Goal: Task Accomplishment & Management: Manage account settings

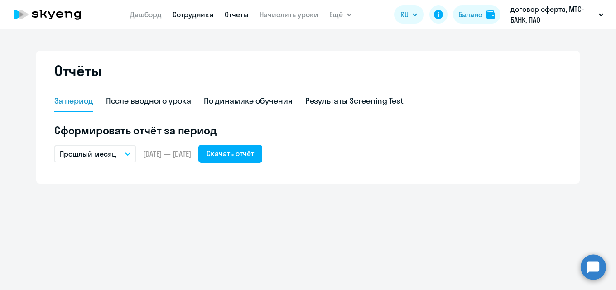
click at [180, 12] on link "Сотрудники" at bounding box center [193, 14] width 41 height 9
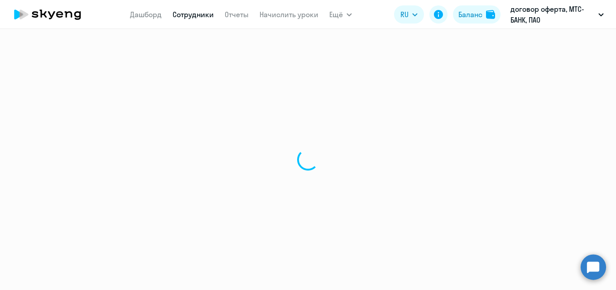
select select "30"
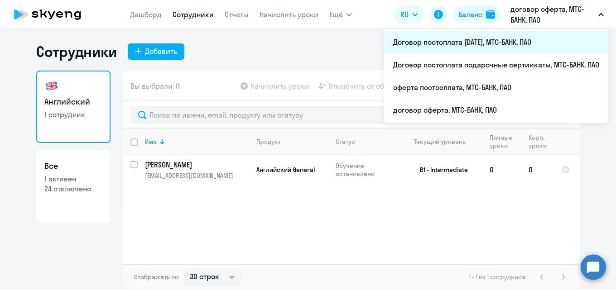
click at [498, 38] on li "Договор постоплата [DATE], МТС-БАНК, ПАО" at bounding box center [496, 42] width 224 height 23
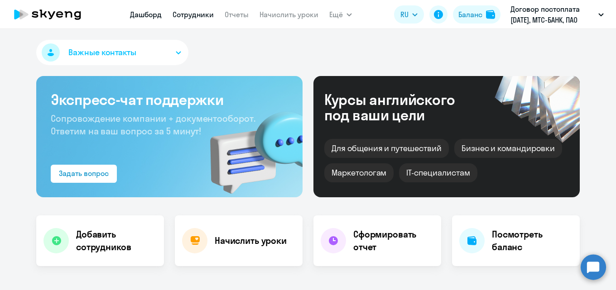
click at [209, 14] on link "Сотрудники" at bounding box center [193, 14] width 41 height 9
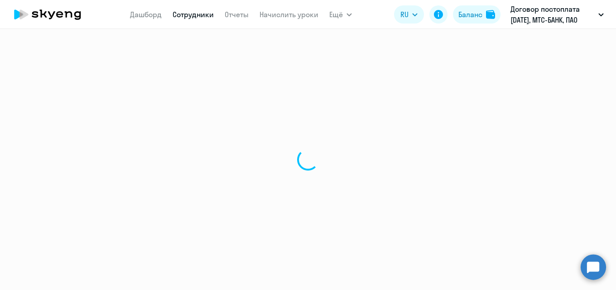
select select "30"
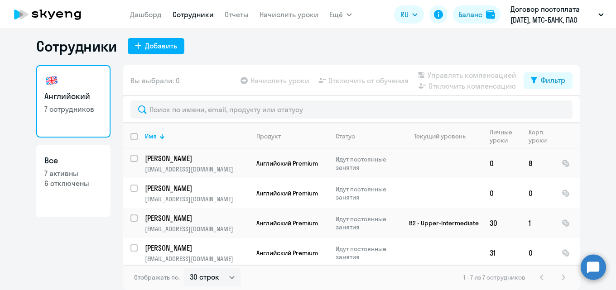
scroll to position [94, 0]
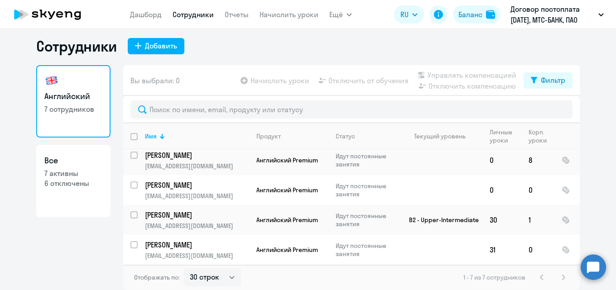
click at [256, 82] on app-table-action-button "Начислить уроки" at bounding box center [274, 80] width 71 height 11
click at [231, 214] on p "[PERSON_NAME]" at bounding box center [196, 215] width 102 height 10
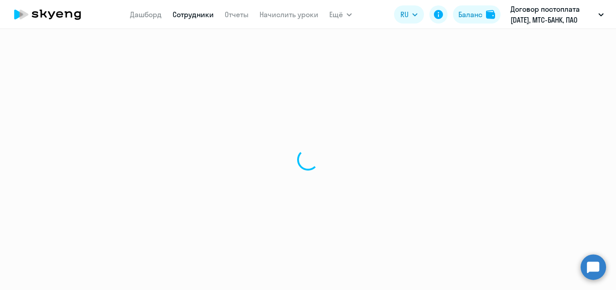
select select "english"
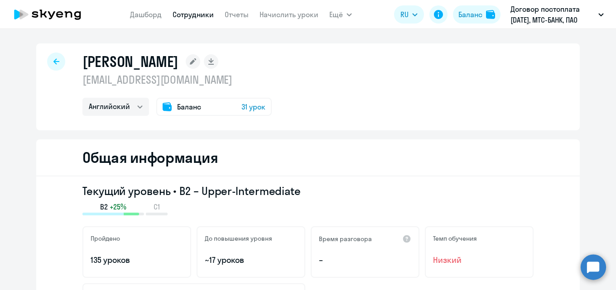
click at [177, 107] on span "Баланс" at bounding box center [189, 106] width 24 height 11
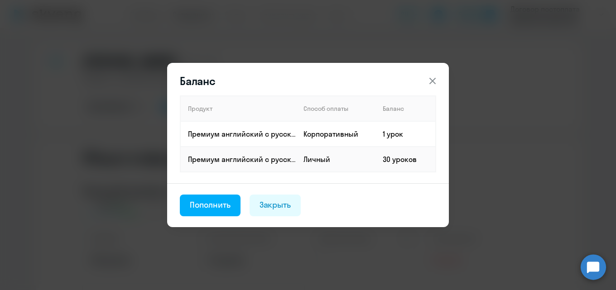
click at [217, 108] on th "Продукт" at bounding box center [238, 108] width 116 height 25
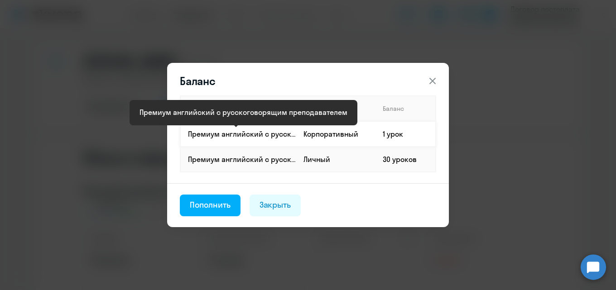
click at [288, 132] on p "Премиум английский с русскоговорящим преподавателем" at bounding box center [242, 134] width 108 height 10
click at [246, 138] on p "Премиум английский с русскоговорящим преподавателем" at bounding box center [242, 134] width 108 height 10
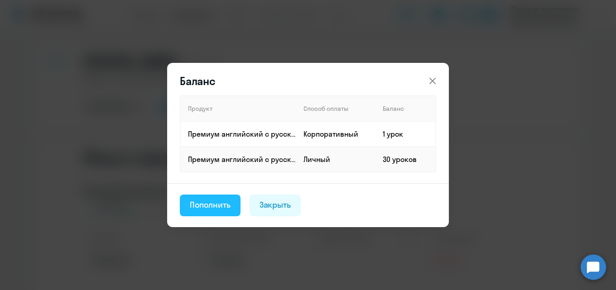
click at [204, 214] on button "Пополнить" at bounding box center [210, 206] width 61 height 22
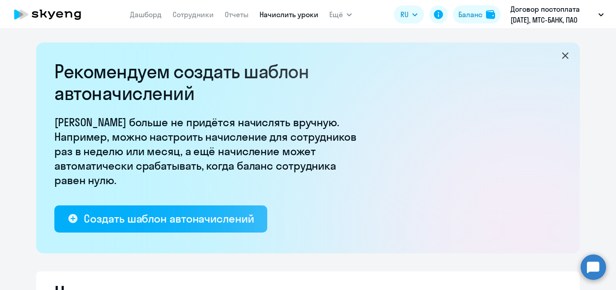
select select "10"
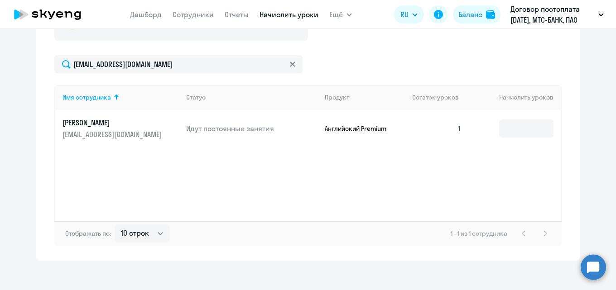
scroll to position [375, 0]
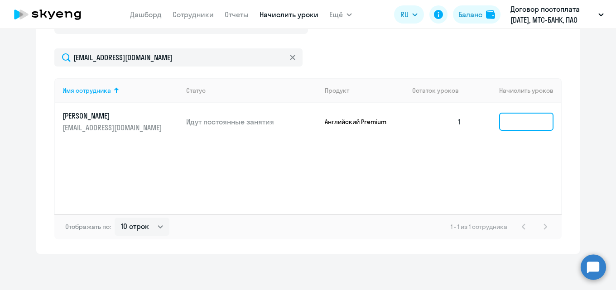
click at [516, 118] on input at bounding box center [526, 122] width 54 height 18
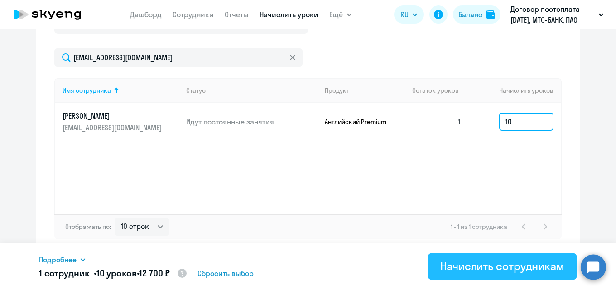
type input "10"
click at [484, 272] on div "Начислить сотрудникам" at bounding box center [502, 266] width 124 height 14
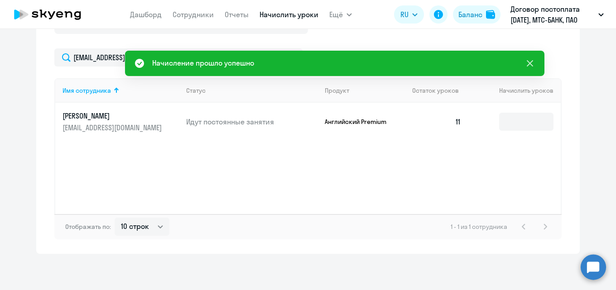
click at [529, 65] on icon at bounding box center [529, 63] width 11 height 11
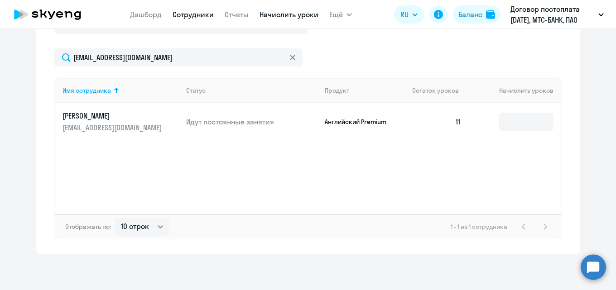
click at [200, 14] on link "Сотрудники" at bounding box center [193, 14] width 41 height 9
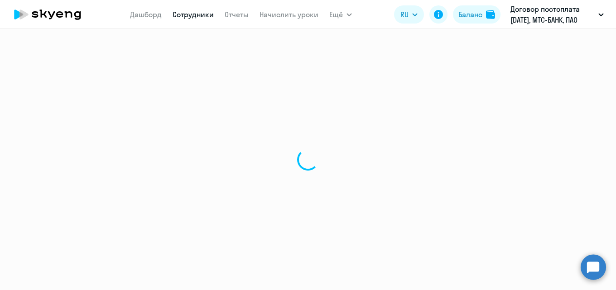
select select "30"
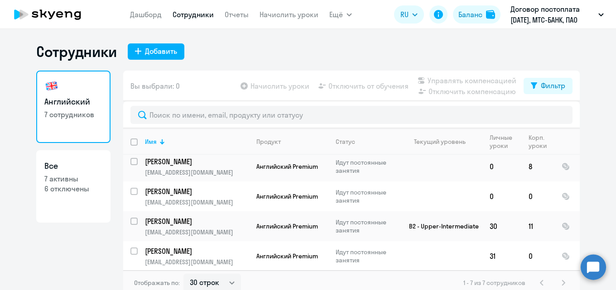
scroll to position [94, 0]
